Goal: Check status: Check status

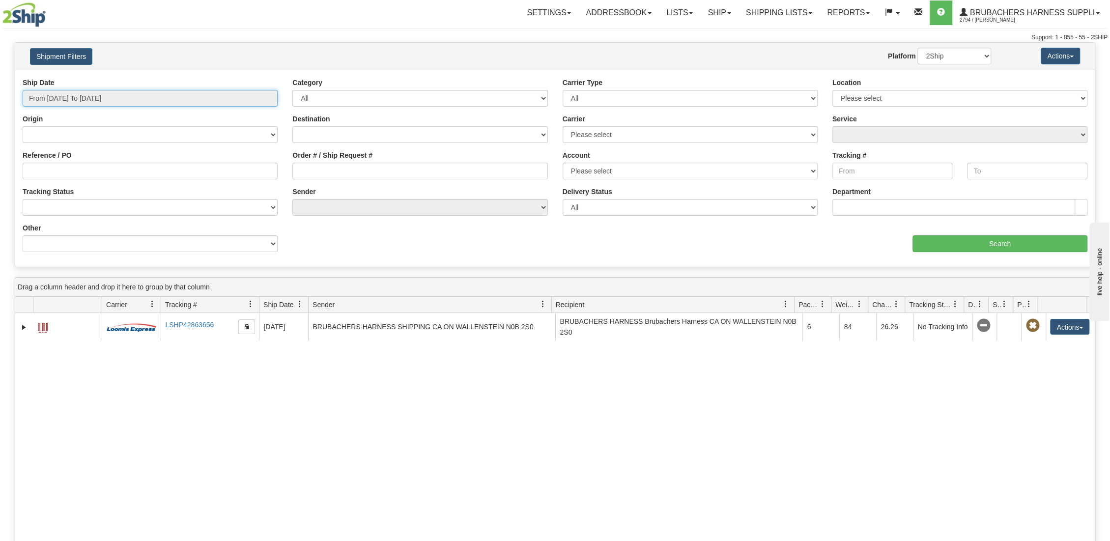
click at [142, 96] on input "From [DATE] To [DATE]" at bounding box center [150, 98] width 255 height 17
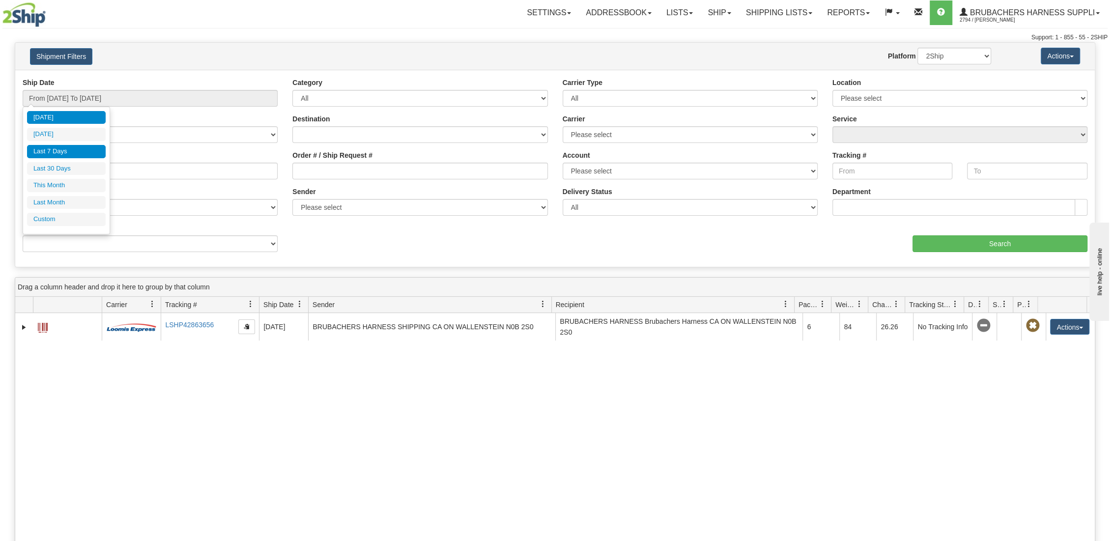
click at [79, 148] on li "Last 7 Days" at bounding box center [66, 151] width 79 height 13
type input "From [DATE] To [DATE]"
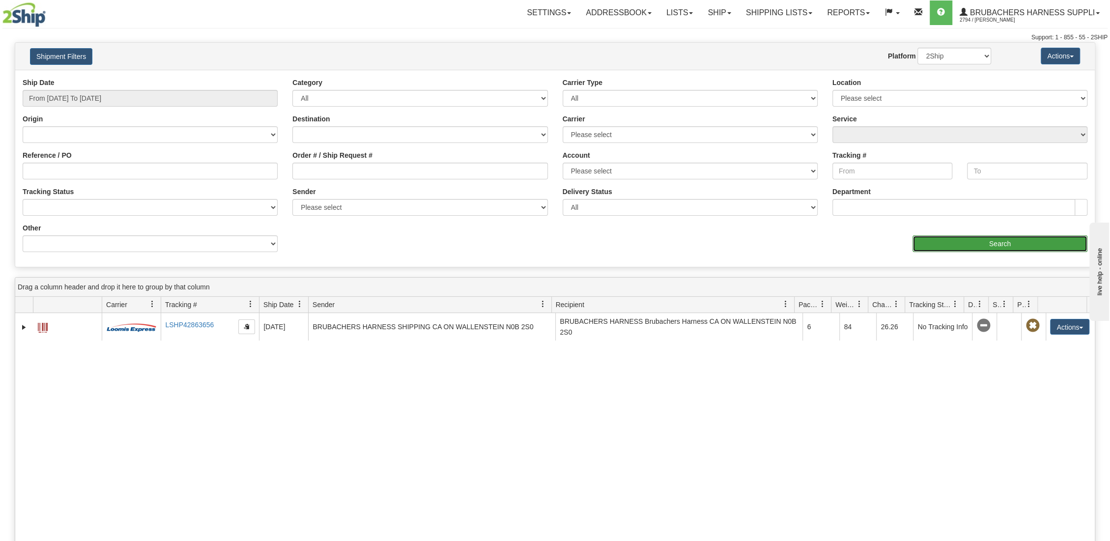
click at [978, 240] on input "Search" at bounding box center [999, 243] width 175 height 17
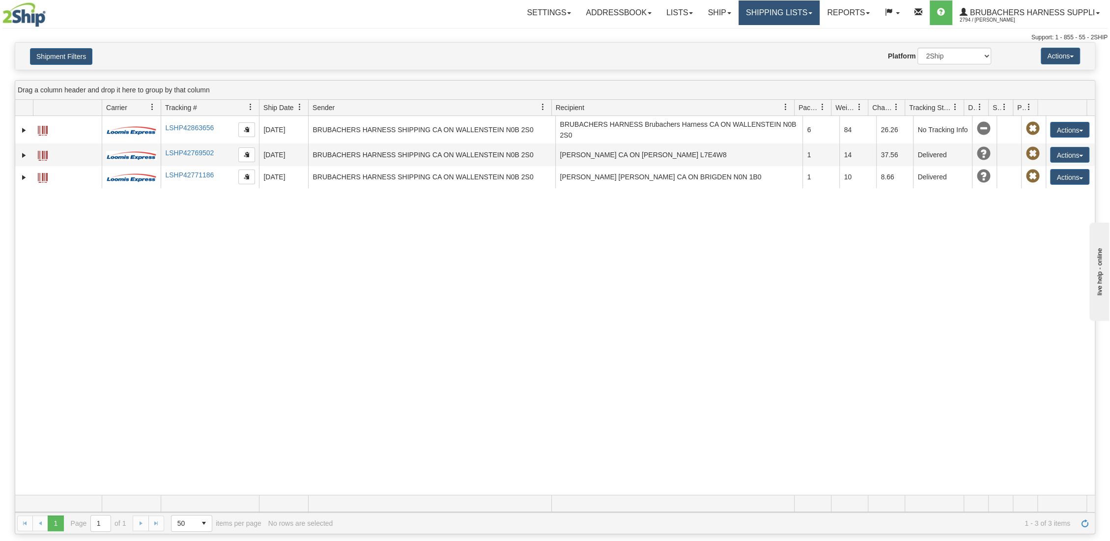
click at [767, 11] on link "Shipping lists" at bounding box center [778, 12] width 81 height 25
click at [767, 47] on span "Search Shipment History" at bounding box center [771, 47] width 76 height 8
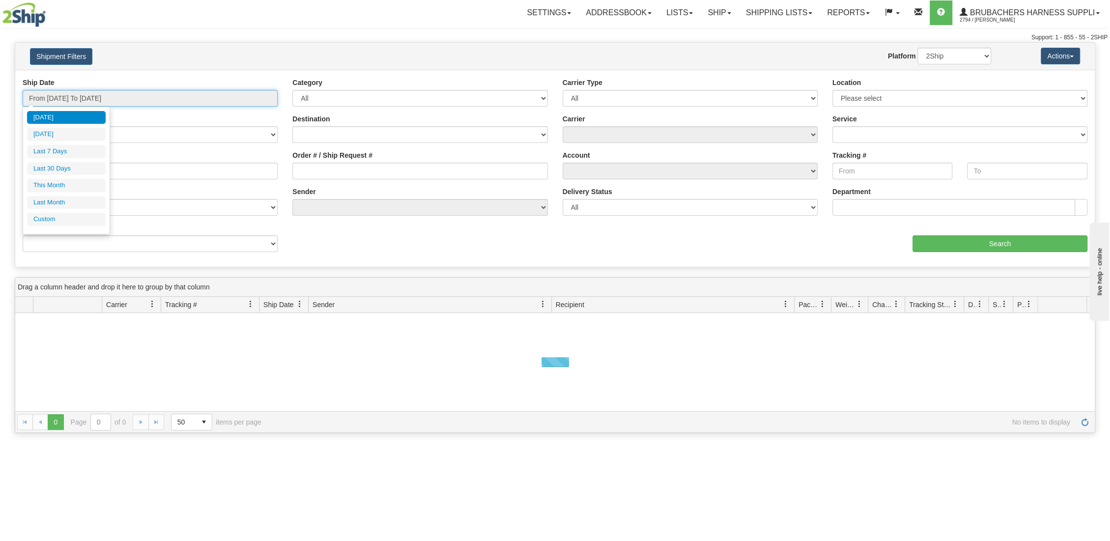
click at [120, 92] on input "From [DATE] To [DATE]" at bounding box center [150, 98] width 255 height 17
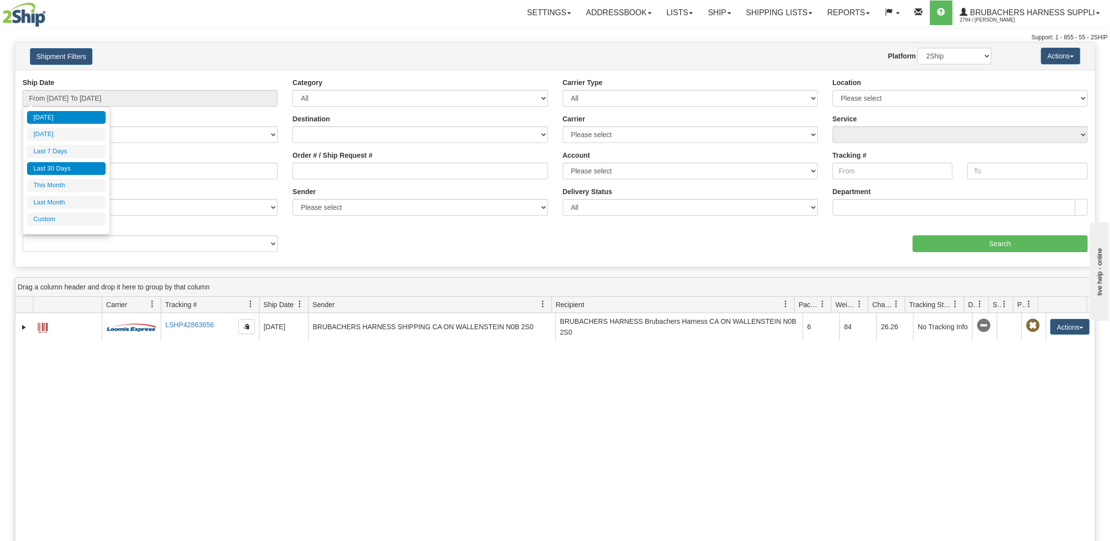
click at [81, 163] on li "Last 30 Days" at bounding box center [66, 168] width 79 height 13
type input "From [DATE] To [DATE]"
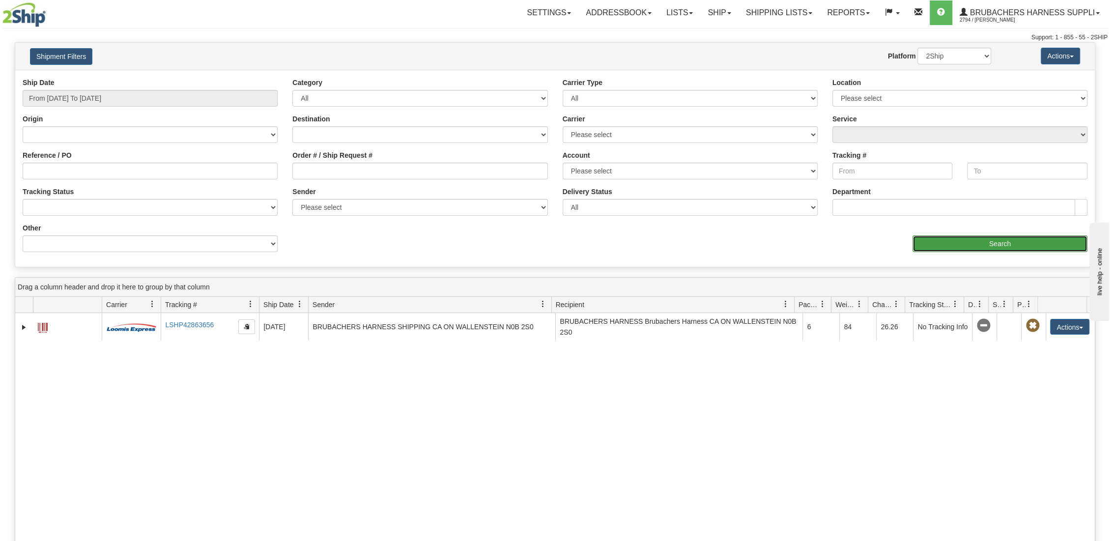
click at [983, 242] on input "Search" at bounding box center [999, 243] width 175 height 17
